Goal: Find specific page/section: Find specific page/section

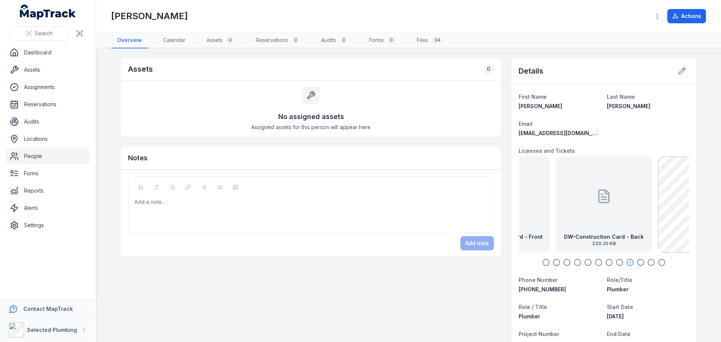
click at [39, 153] on link "People" at bounding box center [48, 156] width 84 height 15
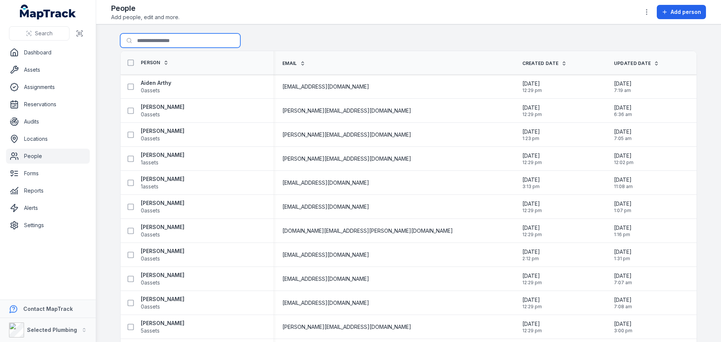
click at [163, 42] on input "Search for people" at bounding box center [180, 40] width 120 height 14
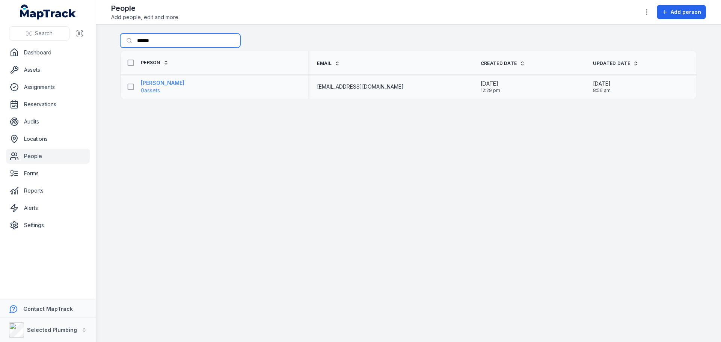
type input "******"
click at [161, 82] on strong "[PERSON_NAME]" at bounding box center [163, 83] width 44 height 8
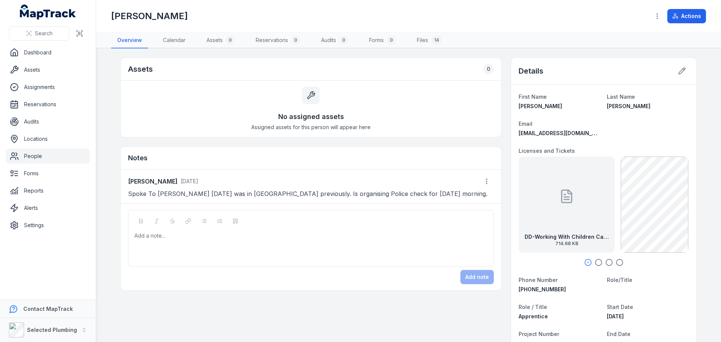
click at [595, 261] on icon "button" at bounding box center [599, 263] width 8 height 8
click at [607, 262] on icon "button" at bounding box center [609, 263] width 8 height 8
click at [596, 228] on div at bounding box center [603, 197] width 15 height 68
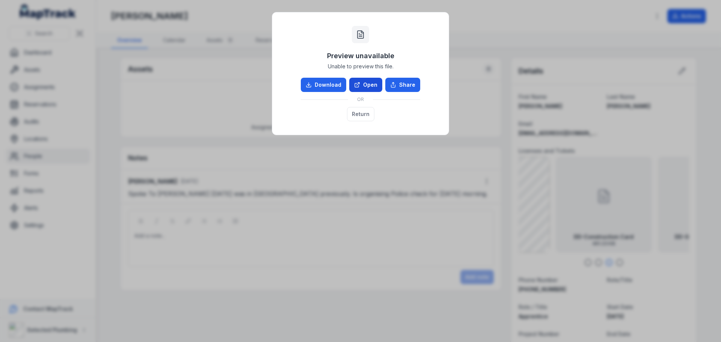
click at [369, 80] on link "Open" at bounding box center [365, 85] width 33 height 14
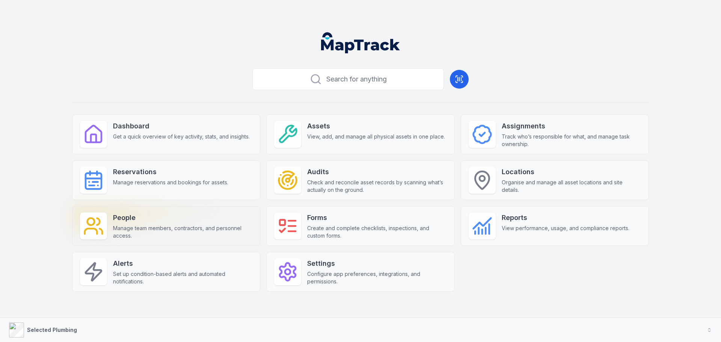
click at [139, 220] on strong "People" at bounding box center [182, 217] width 139 height 11
